Goal: Obtain resource: Download file/media

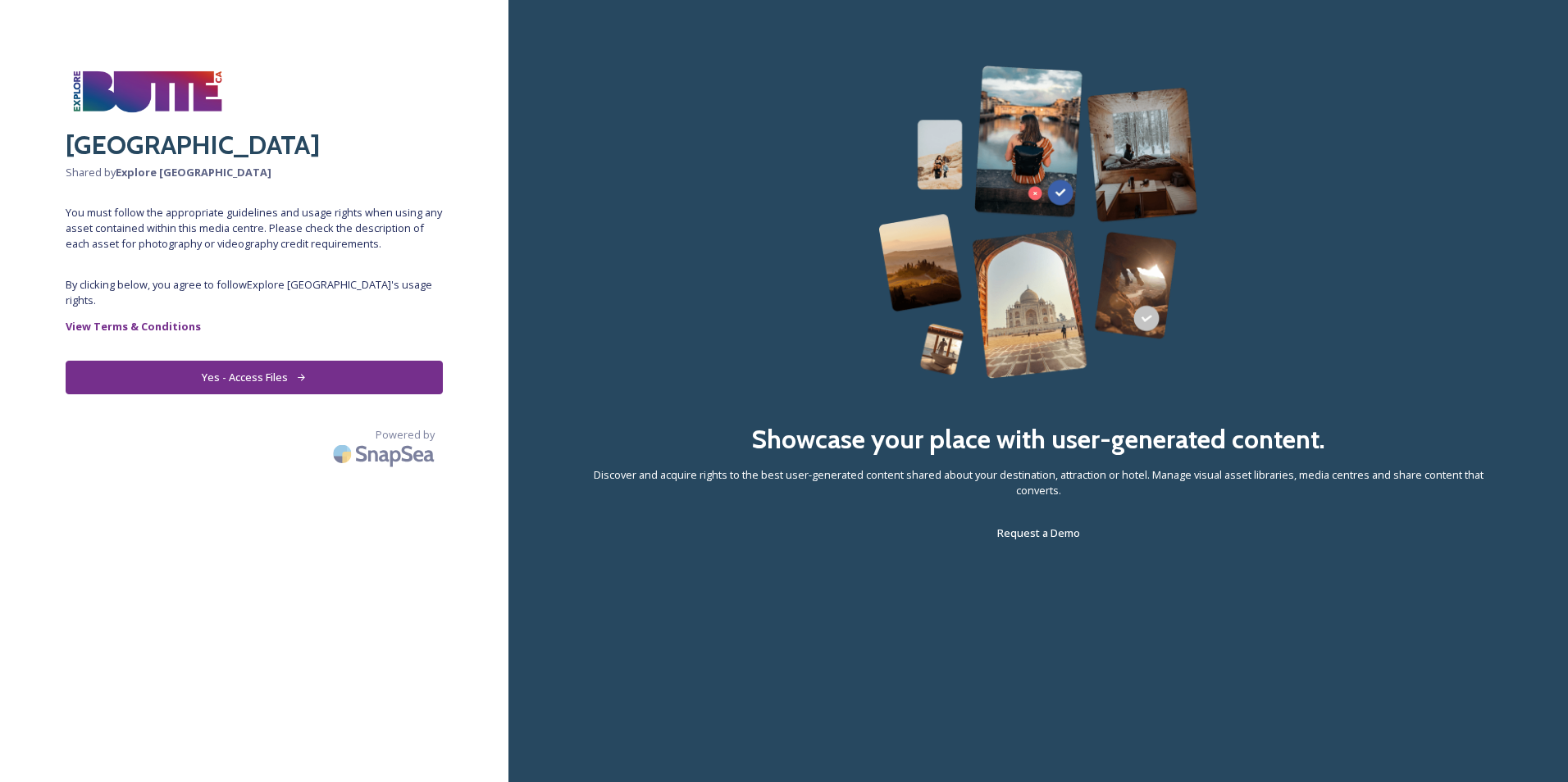
click at [228, 361] on button "Yes - Access Files" at bounding box center [254, 378] width 377 height 33
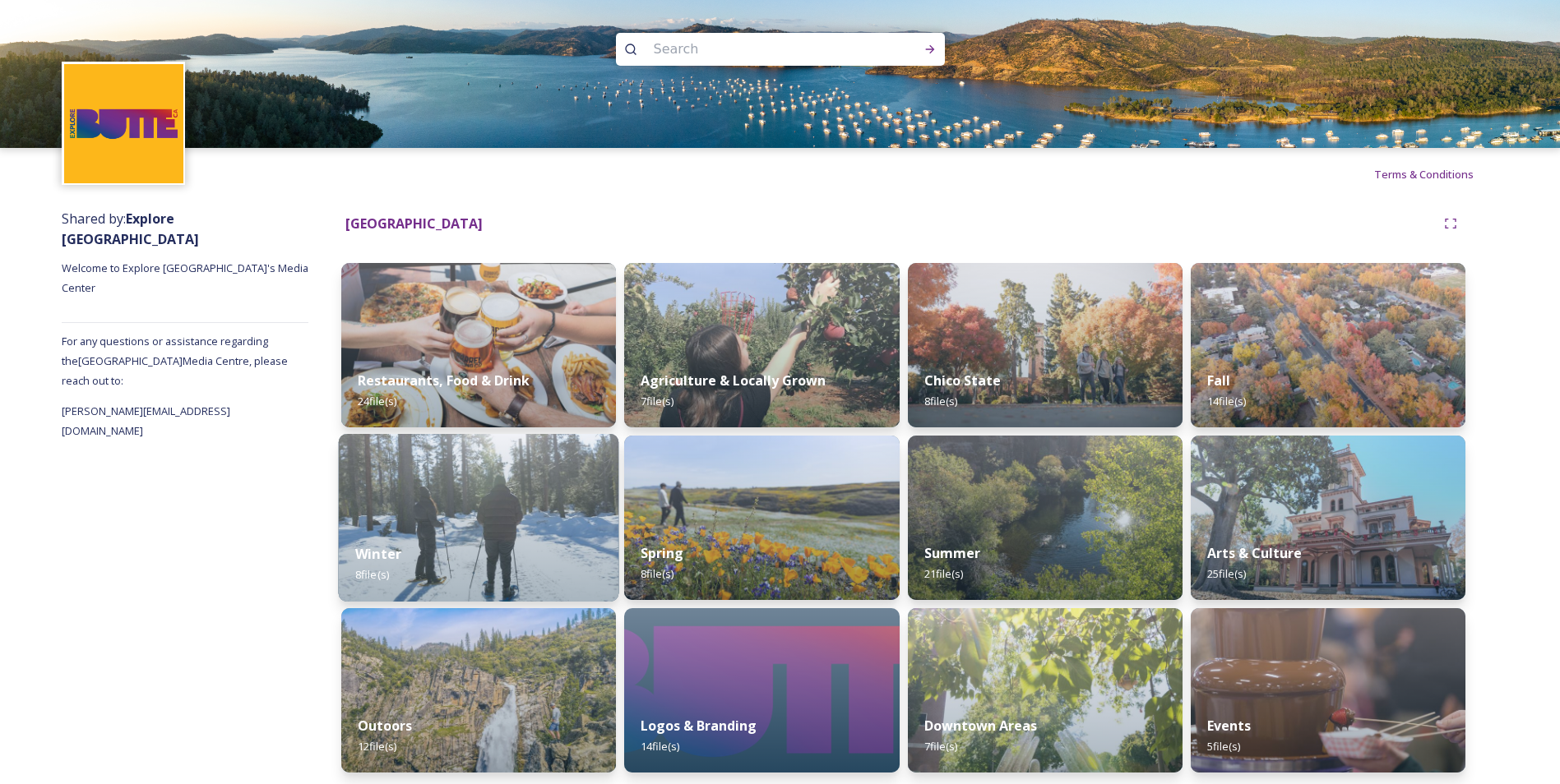
click at [475, 507] on img at bounding box center [479, 517] width 280 height 167
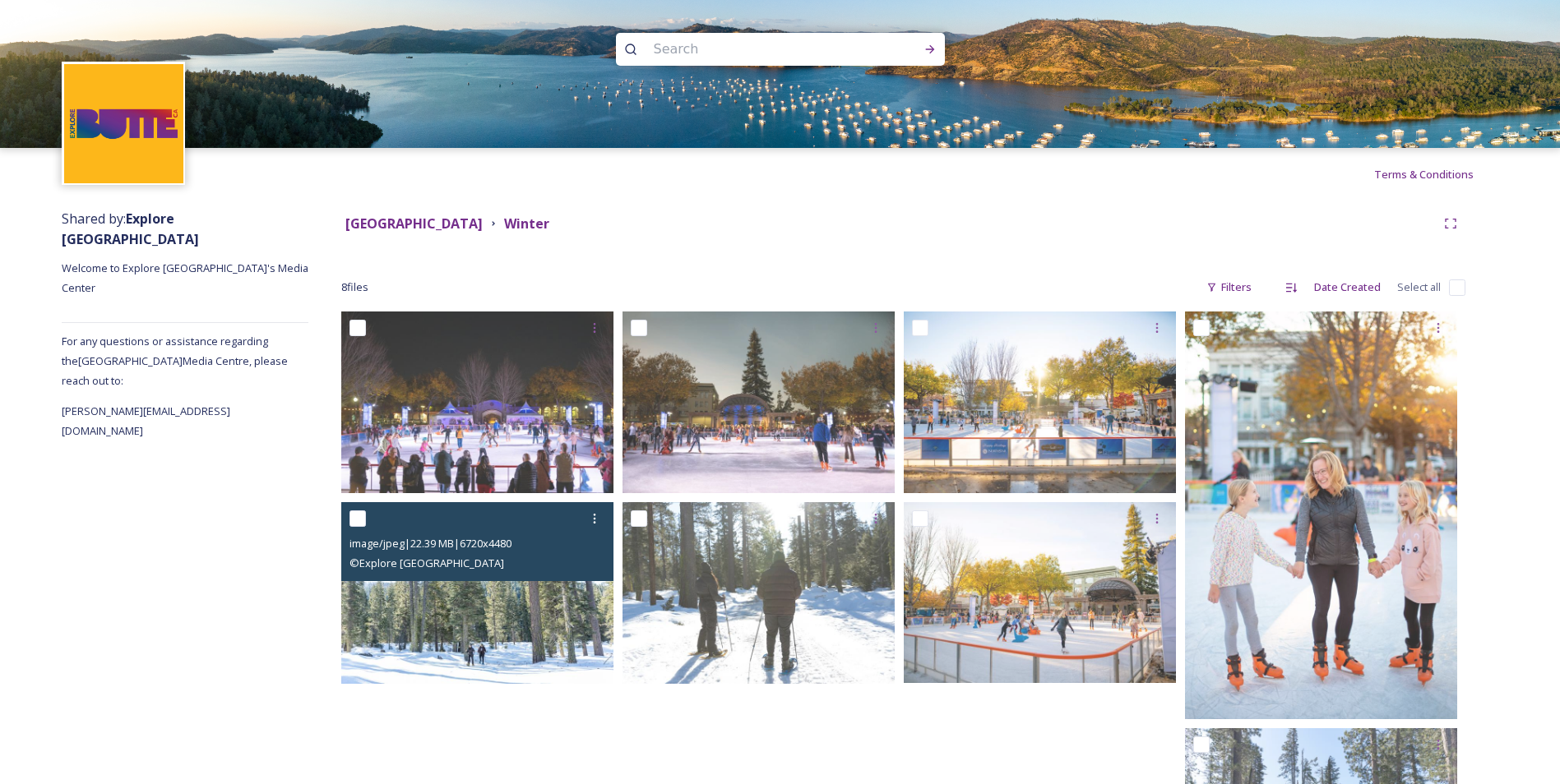
click at [593, 554] on div "© Explore [GEOGRAPHIC_DATA]" at bounding box center [479, 563] width 260 height 20
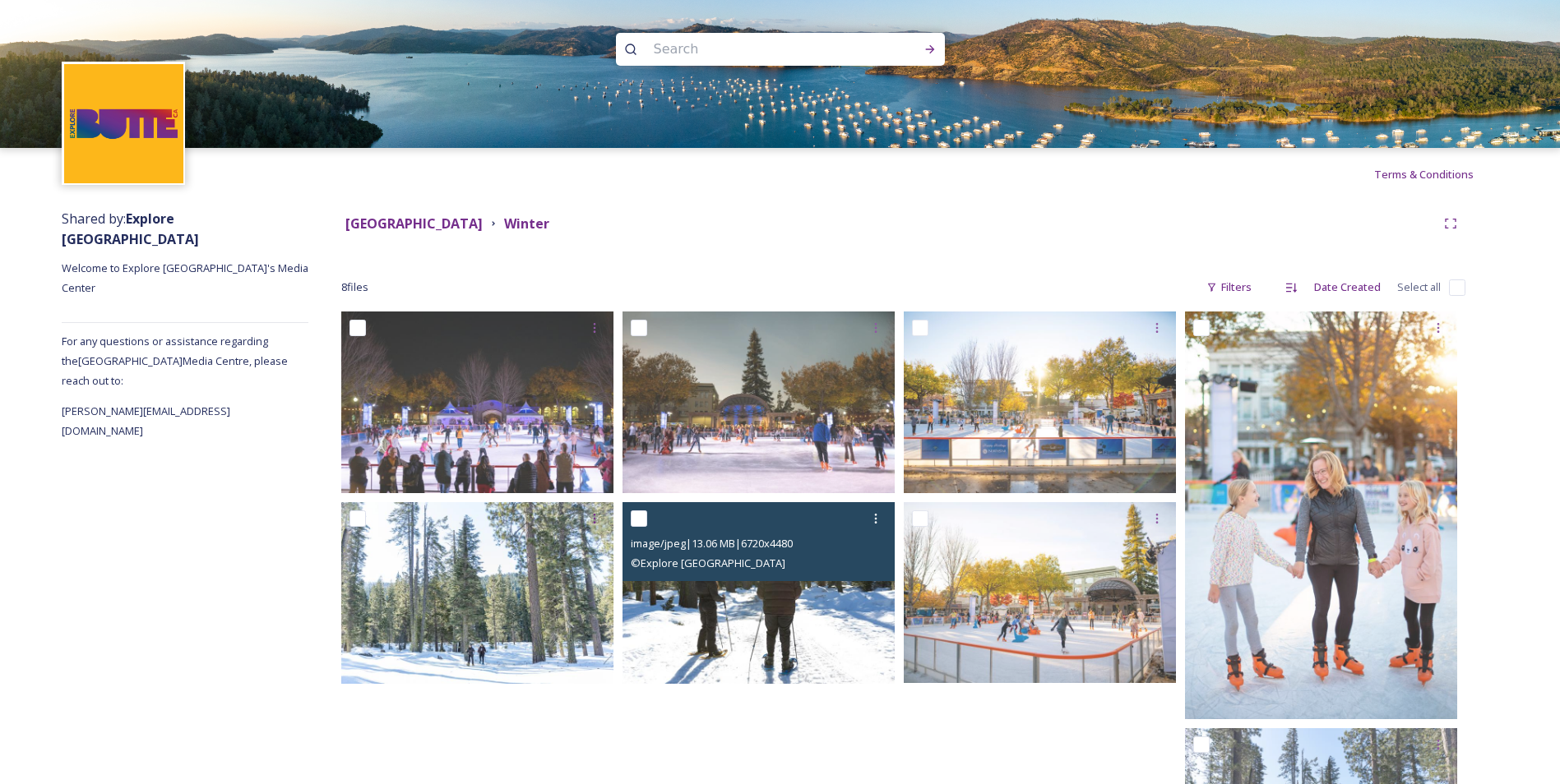
click at [765, 568] on div "© Explore [GEOGRAPHIC_DATA]" at bounding box center [760, 563] width 260 height 20
click at [761, 585] on img at bounding box center [759, 593] width 272 height 182
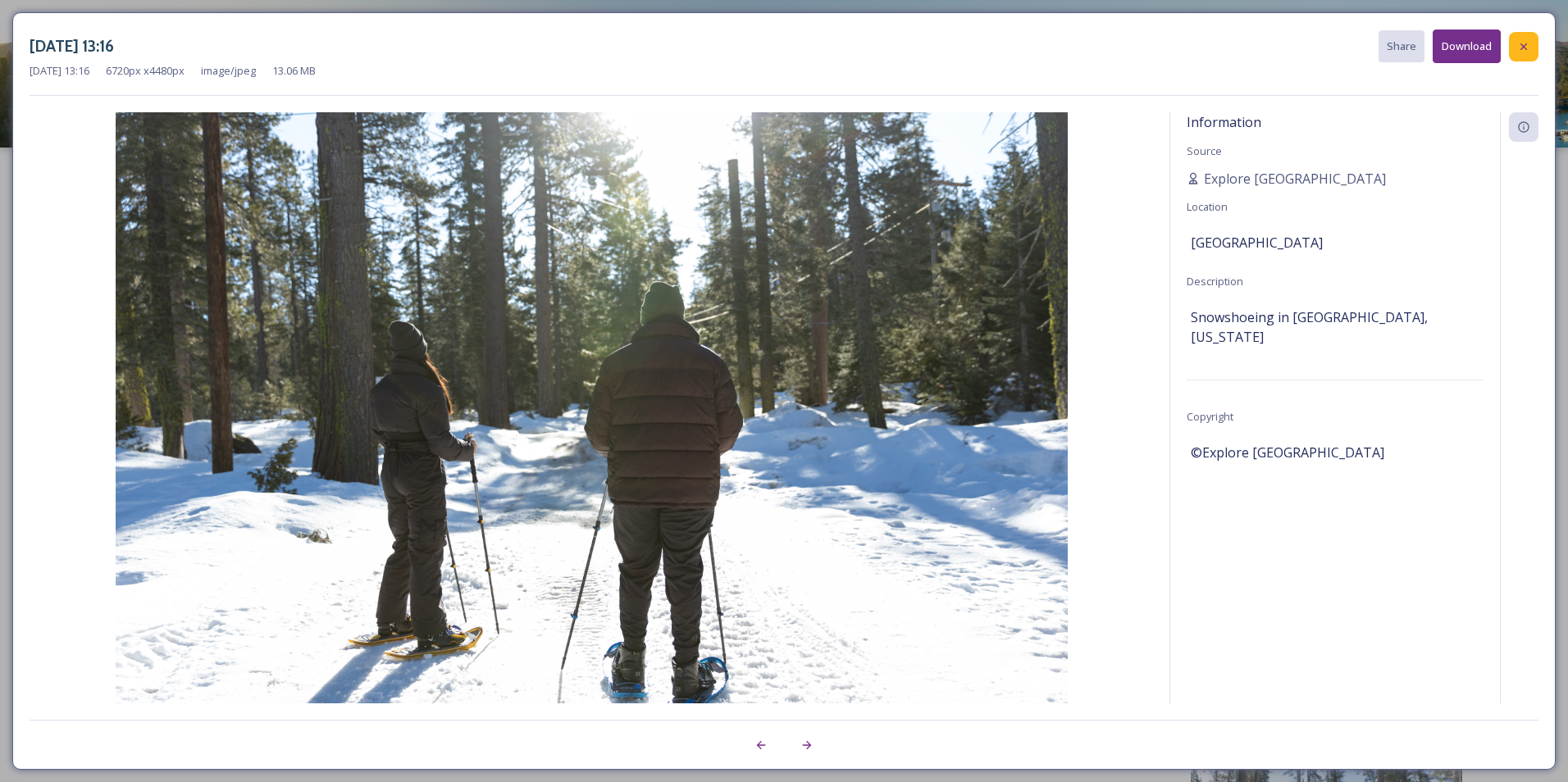
click at [1527, 47] on icon at bounding box center [1523, 46] width 13 height 13
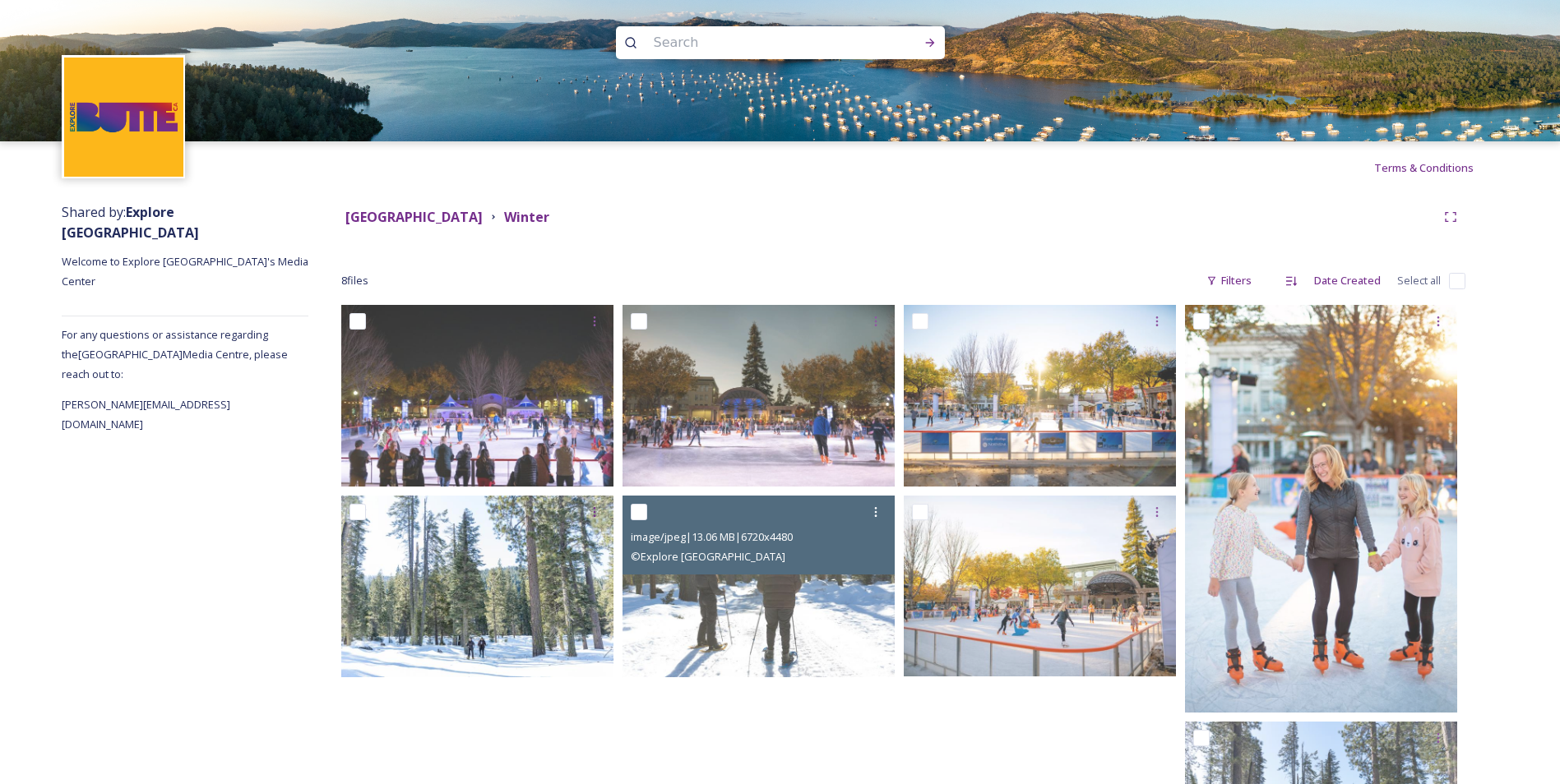
scroll to position [1, 0]
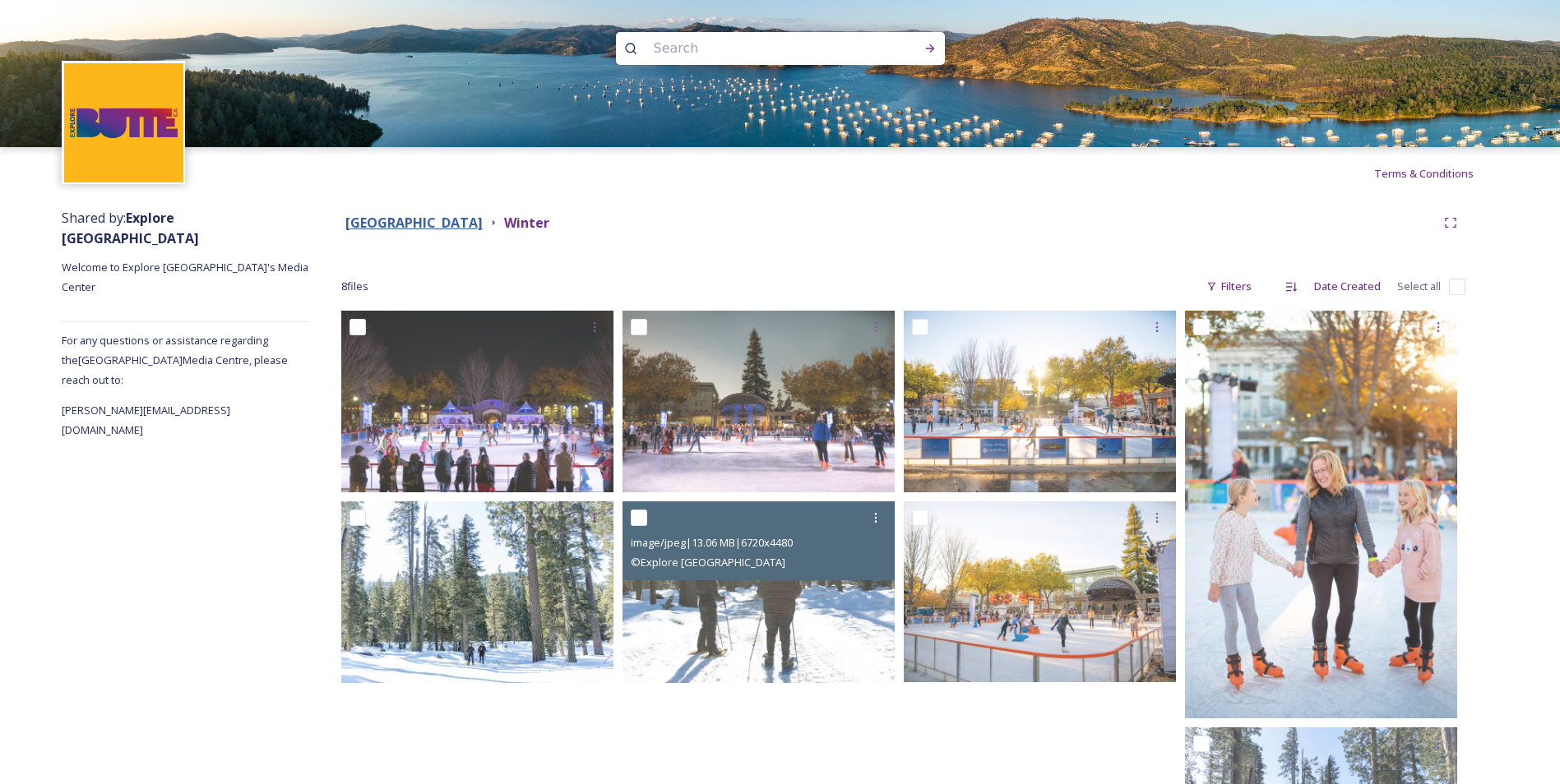
click at [413, 214] on strong "[GEOGRAPHIC_DATA]" at bounding box center [414, 222] width 137 height 18
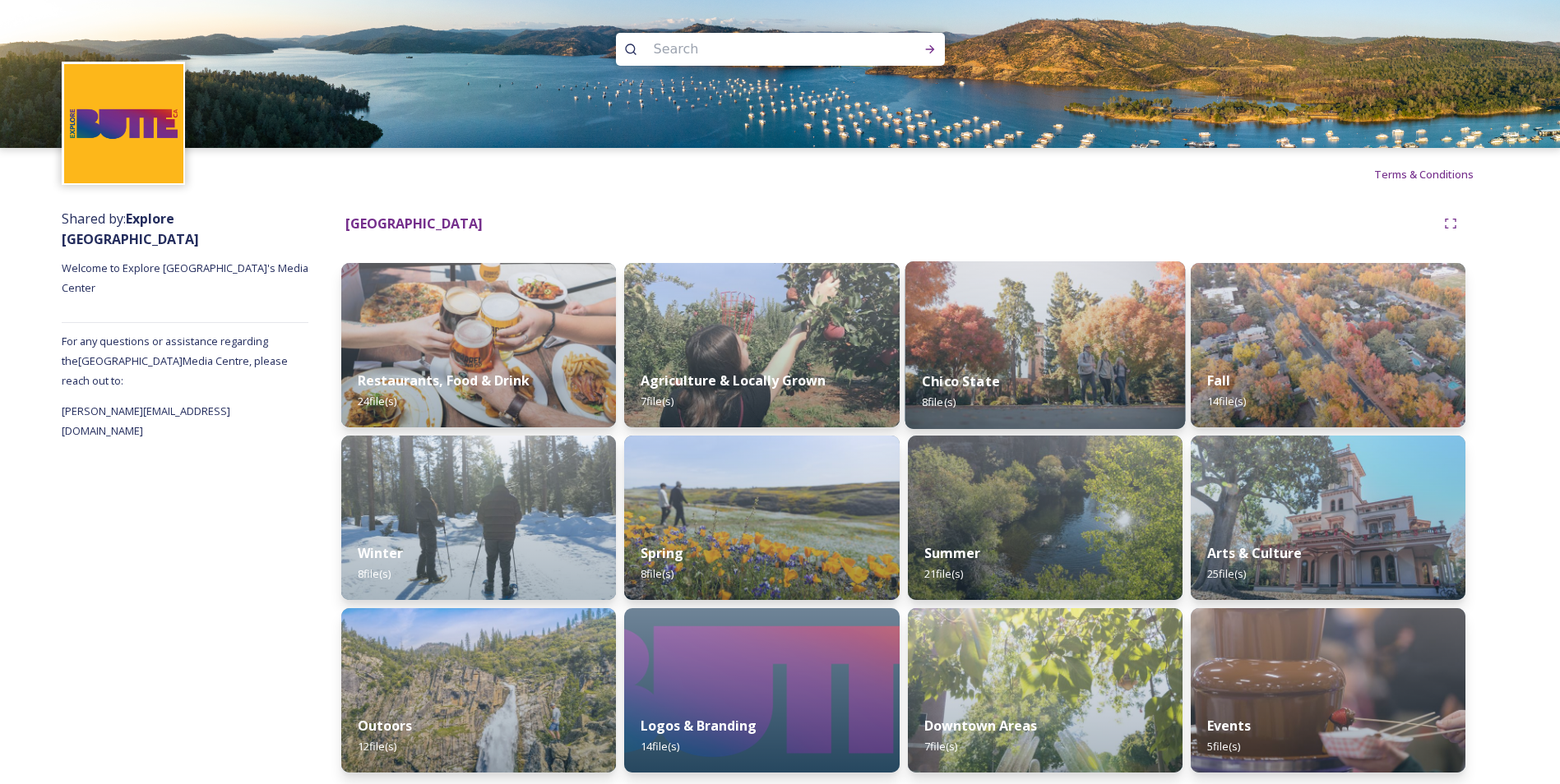
click at [1016, 365] on div "Chico State 8 file(s)" at bounding box center [1045, 392] width 280 height 74
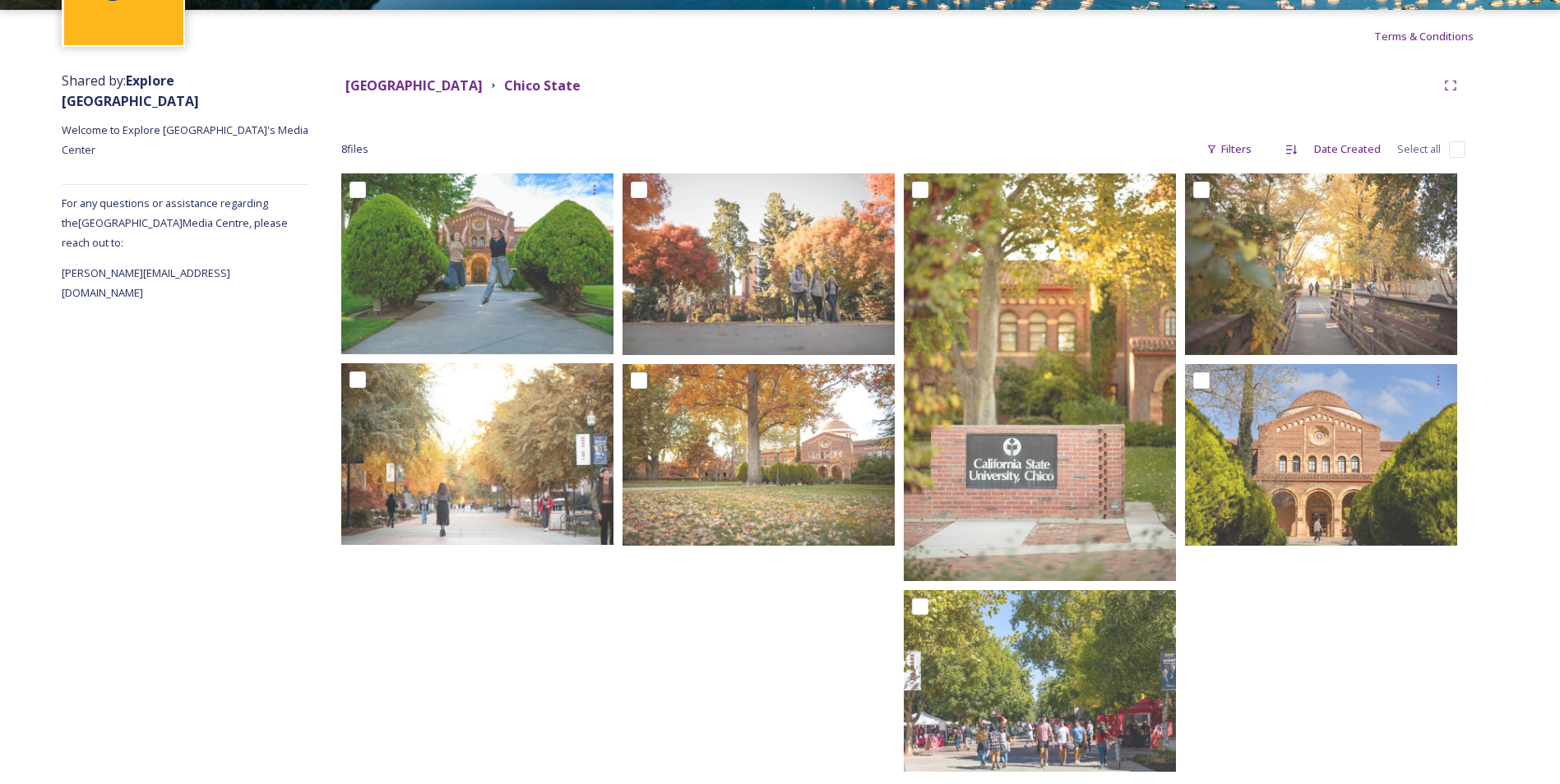
scroll to position [161, 0]
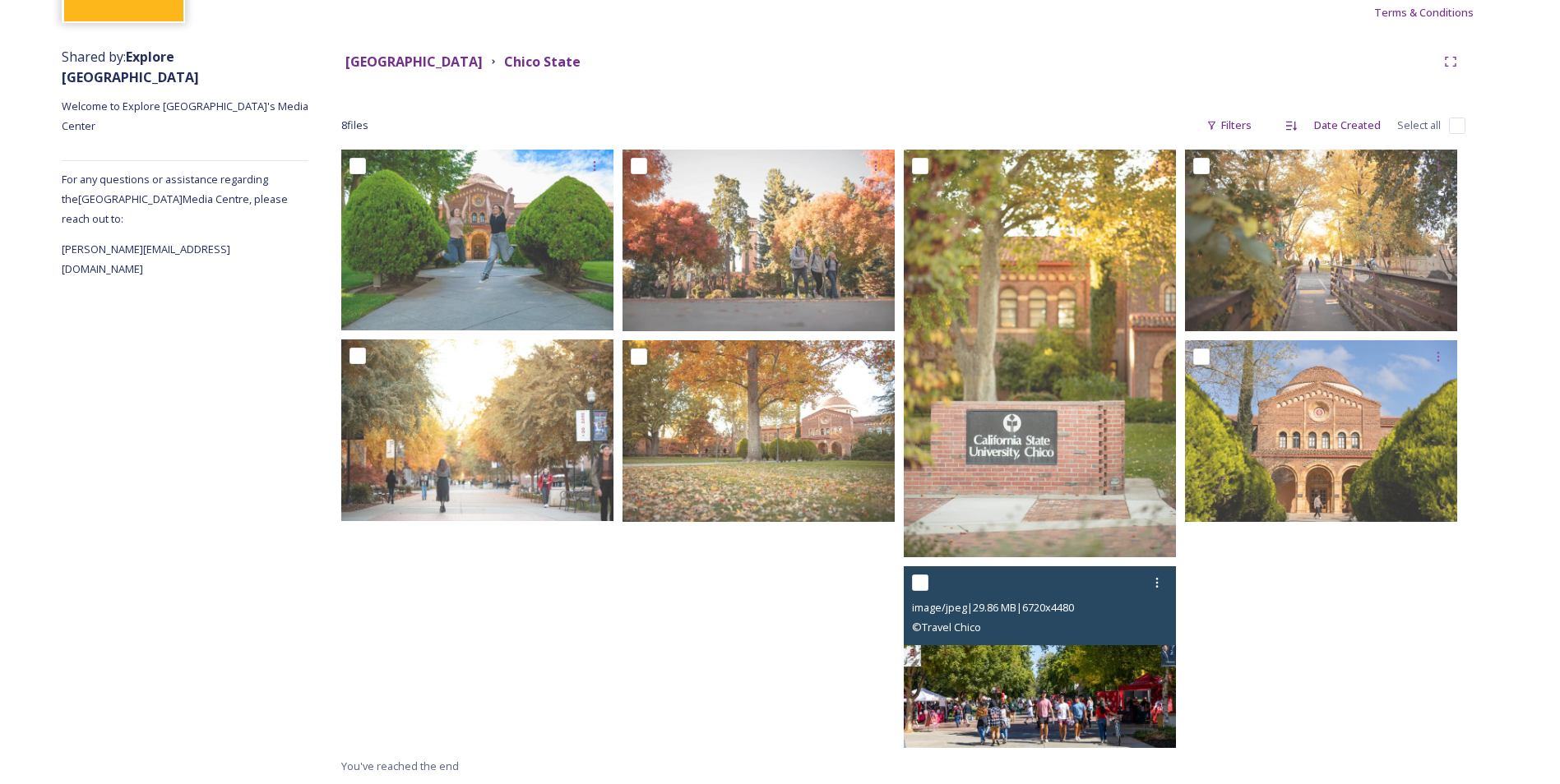
click at [1083, 670] on img at bounding box center [1040, 658] width 272 height 182
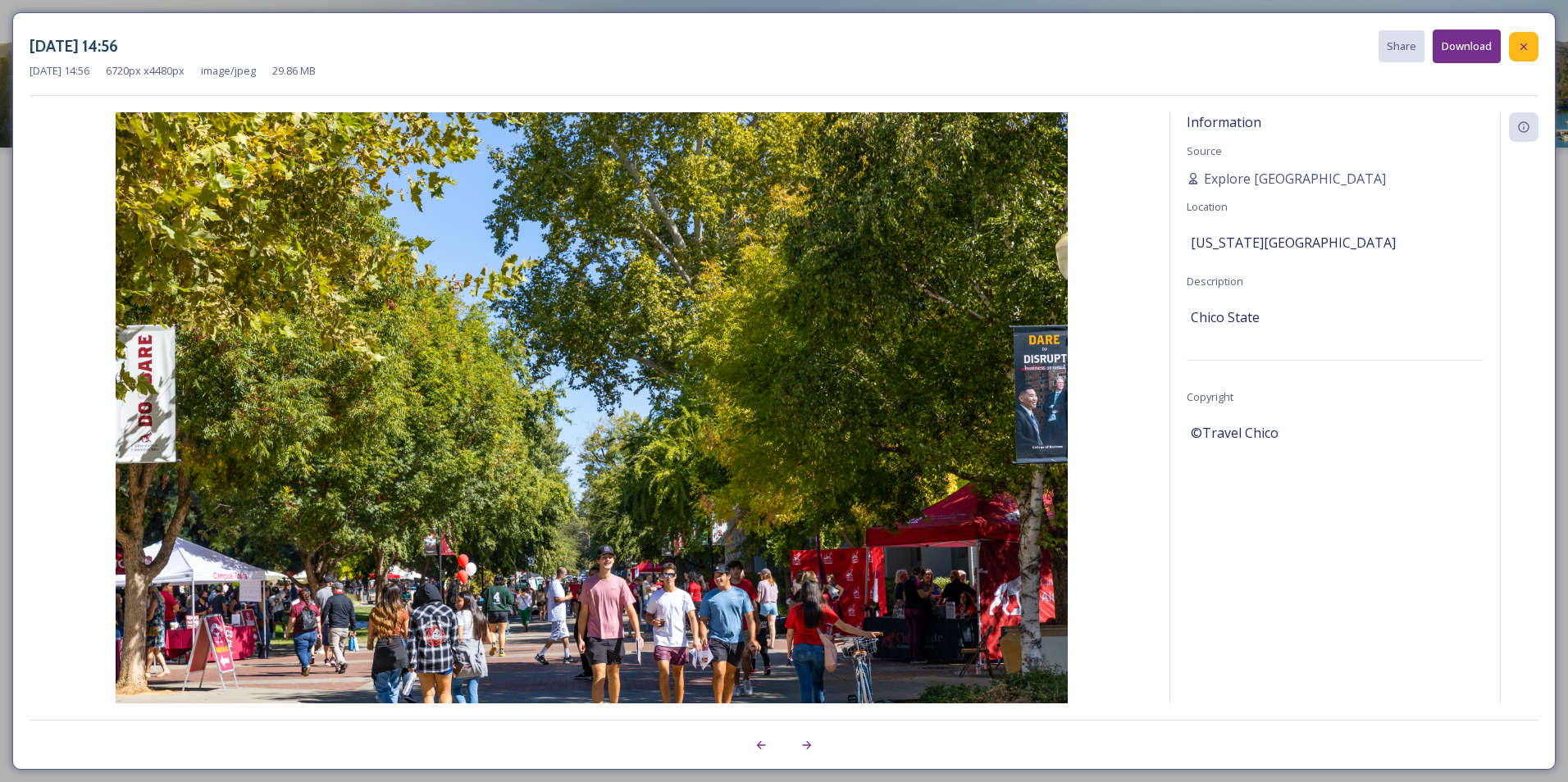
click at [1529, 46] on icon at bounding box center [1523, 46] width 13 height 13
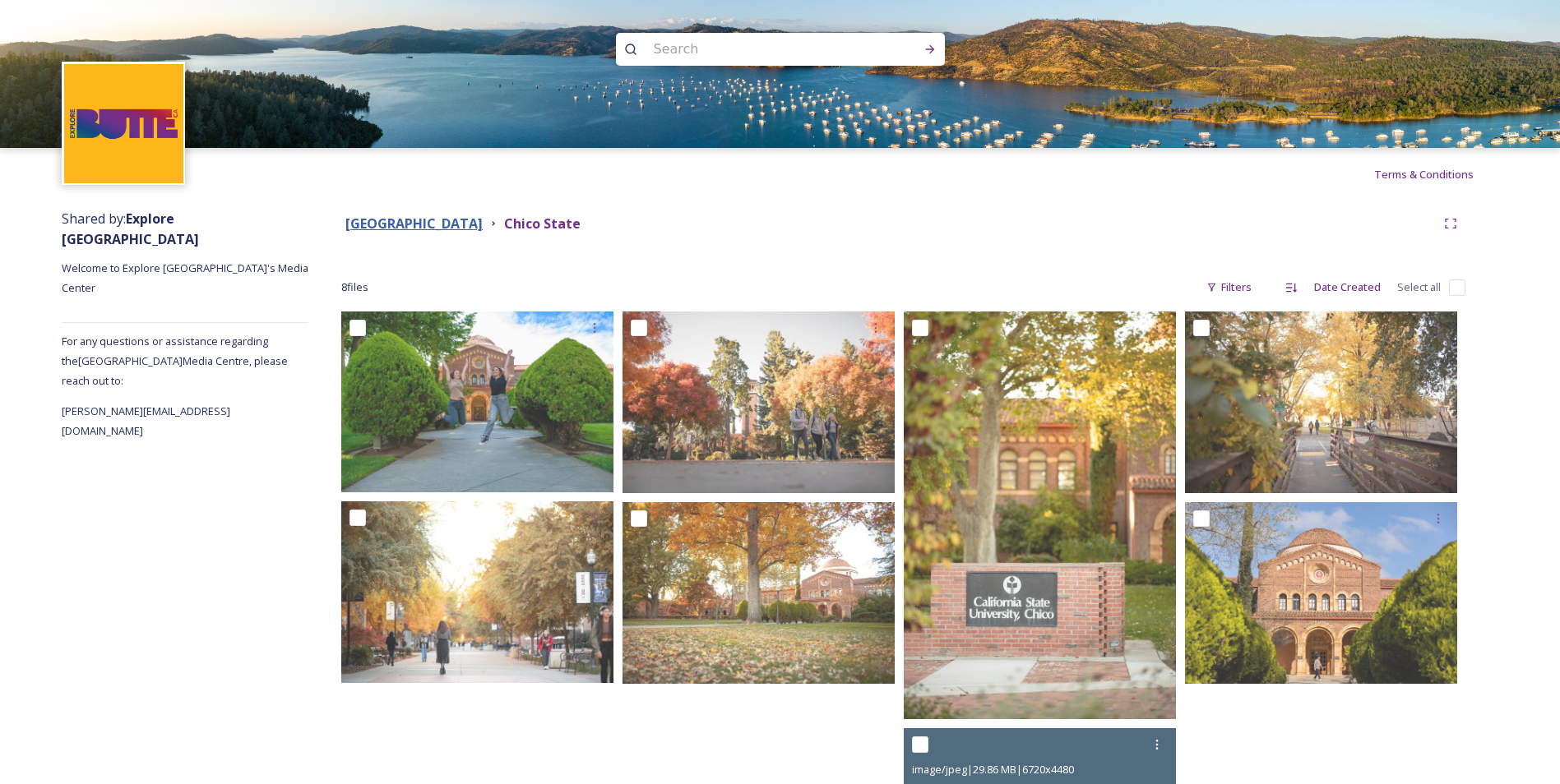
click at [402, 222] on strong "[GEOGRAPHIC_DATA]" at bounding box center [414, 223] width 137 height 18
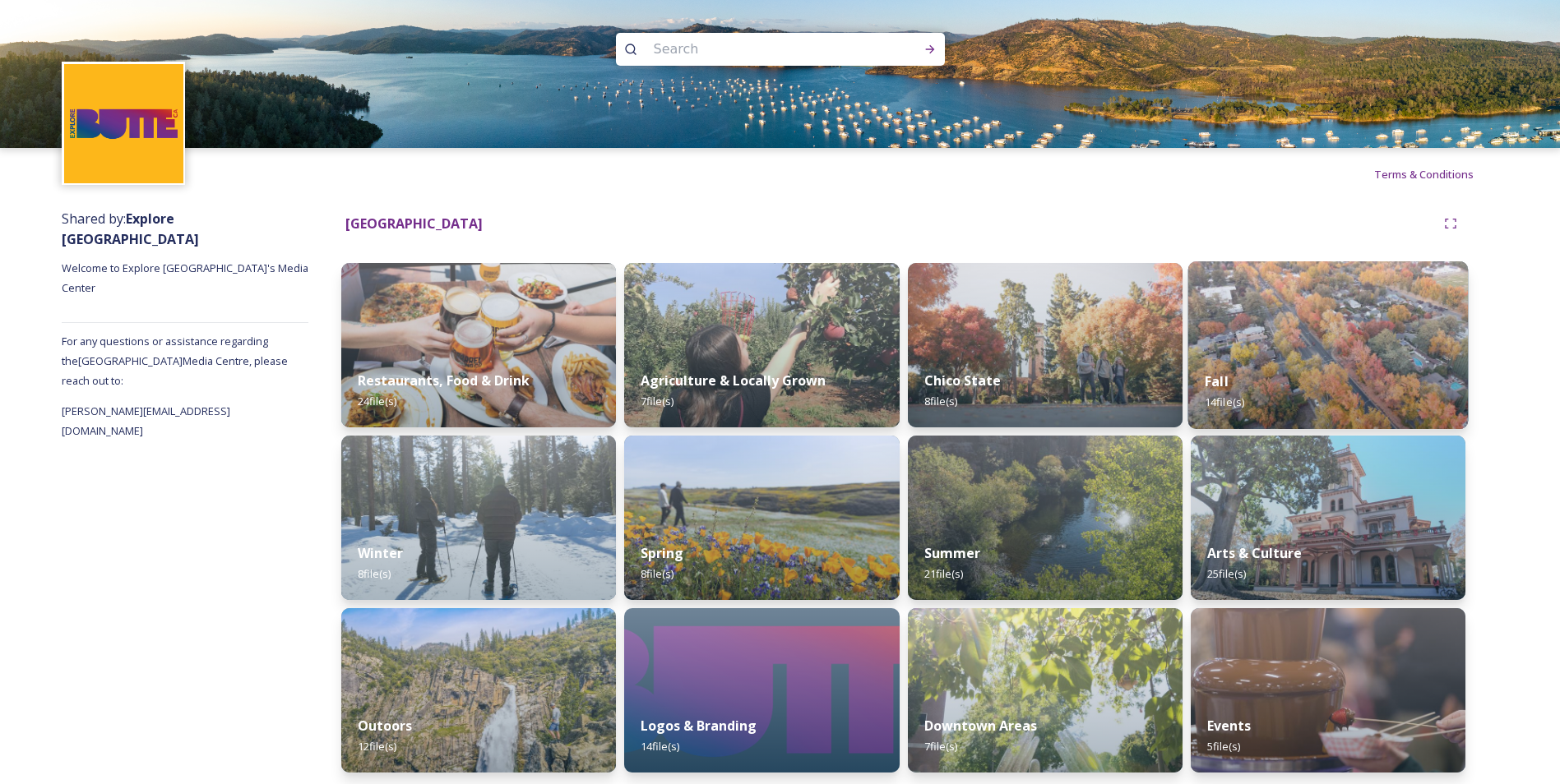
click at [1240, 342] on img at bounding box center [1328, 345] width 280 height 167
